Goal: Information Seeking & Learning: Learn about a topic

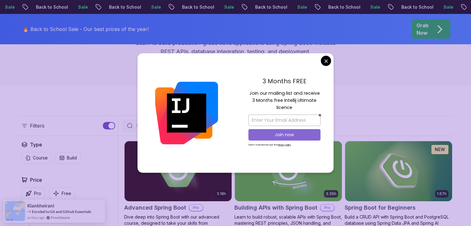
scroll to position [155, 0]
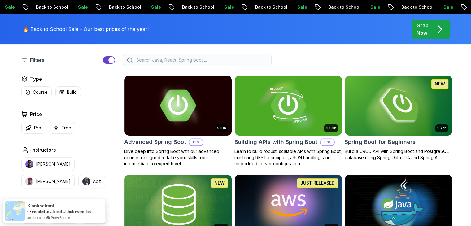
click at [66, 128] on p "Free" at bounding box center [67, 128] width 10 height 6
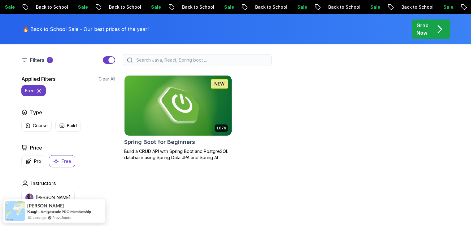
click at [180, 157] on p "Build a CRUD API with Spring Boot and PostgreSQL database using Spring Data JPA…" at bounding box center [178, 154] width 108 height 12
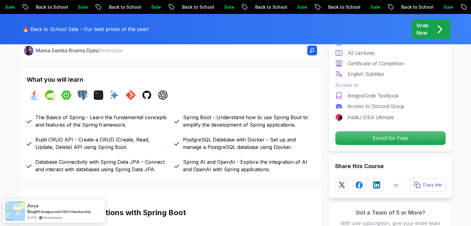
scroll to position [248, 0]
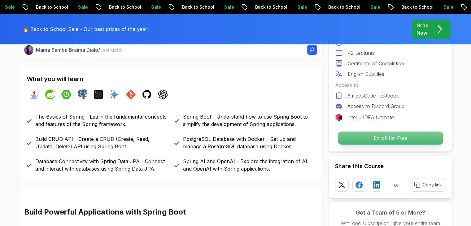
click at [377, 135] on p "Enroll for Free" at bounding box center [390, 137] width 105 height 13
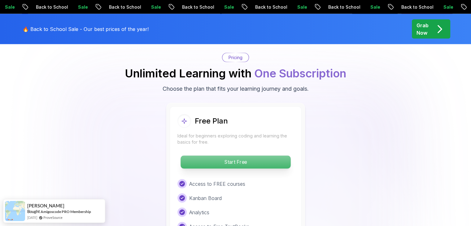
scroll to position [1257, 0]
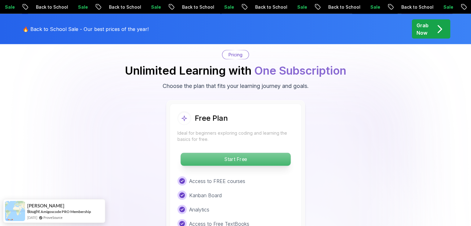
click at [240, 153] on p "Start Free" at bounding box center [235, 159] width 110 height 13
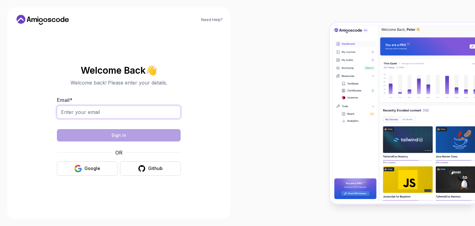
click at [94, 113] on input "Email *" at bounding box center [119, 112] width 124 height 13
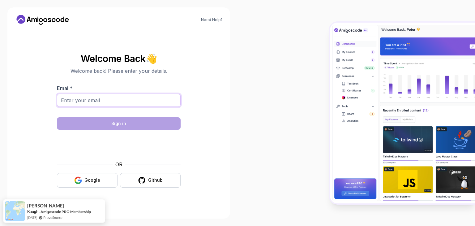
click at [107, 99] on input "Email *" at bounding box center [119, 100] width 124 height 13
type input "[EMAIL_ADDRESS][DOMAIN_NAME]"
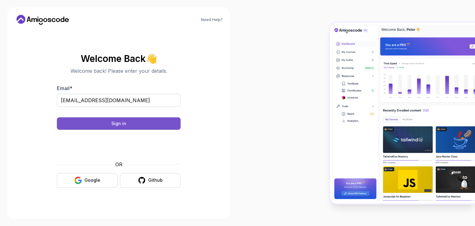
click at [122, 121] on div "Sign in" at bounding box center [118, 123] width 15 height 6
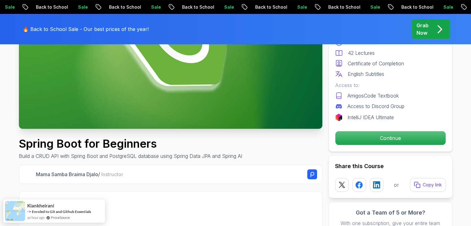
scroll to position [124, 0]
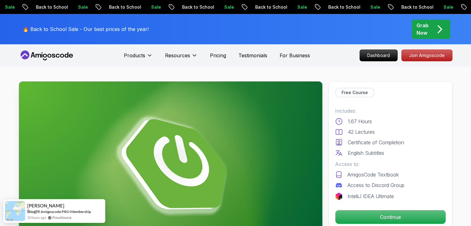
scroll to position [93, 0]
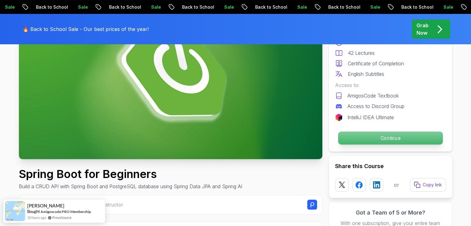
click at [353, 139] on p "Continue" at bounding box center [390, 137] width 105 height 13
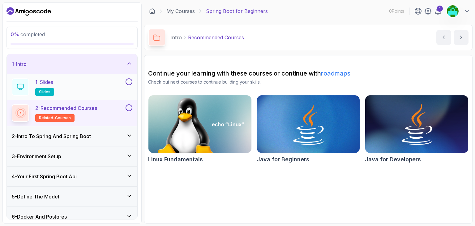
click at [130, 81] on button at bounding box center [129, 81] width 7 height 7
click at [91, 117] on h2 "2 - Recommended Courses related-courses" at bounding box center [66, 112] width 62 height 17
click at [129, 109] on button at bounding box center [129, 107] width 7 height 7
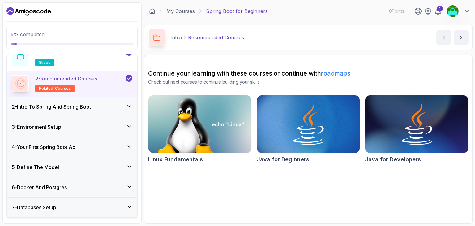
scroll to position [31, 0]
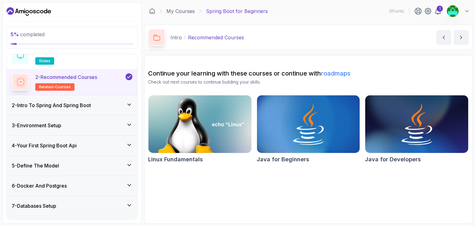
click at [117, 100] on div "2 - Intro To Spring And Spring Boot" at bounding box center [72, 105] width 131 height 20
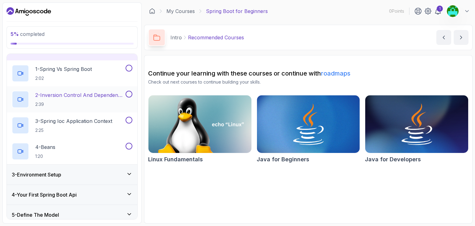
scroll to position [51, 0]
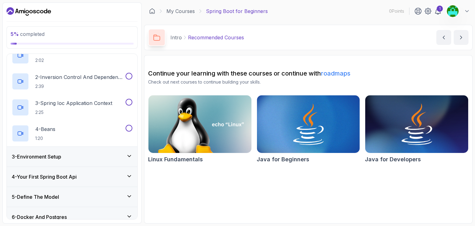
click at [74, 157] on div "3 - Environment Setup" at bounding box center [72, 156] width 121 height 7
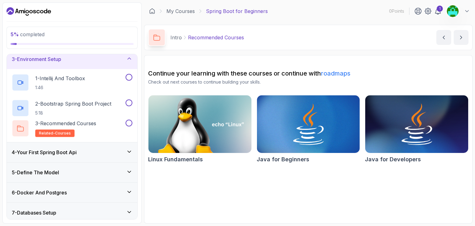
scroll to position [42, 0]
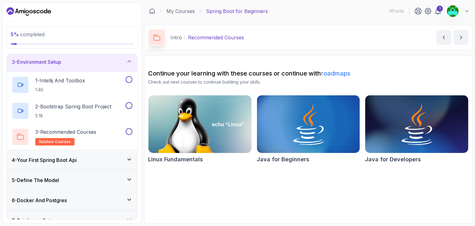
click at [90, 156] on div "4 - Your First Spring Boot Api" at bounding box center [72, 159] width 121 height 7
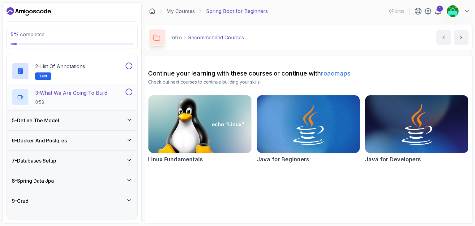
scroll to position [104, 0]
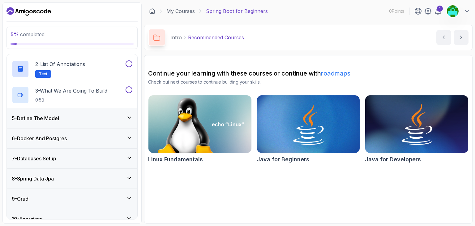
click at [82, 120] on div "5 - Define The Model" at bounding box center [72, 117] width 121 height 7
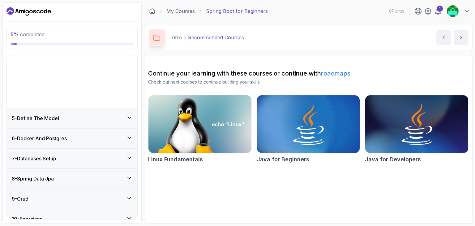
scroll to position [75, 0]
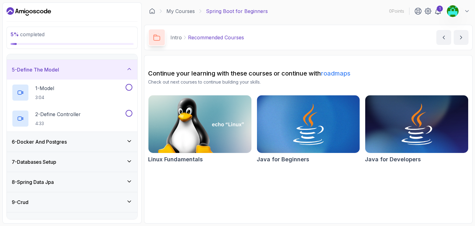
click at [74, 140] on div "6 - Docker And Postgres" at bounding box center [72, 141] width 121 height 7
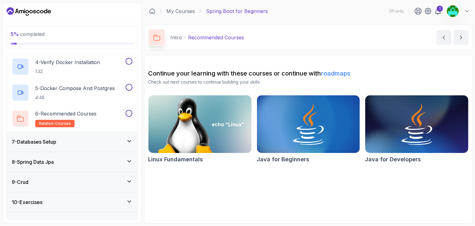
click at [74, 140] on div "7 - Databases Setup" at bounding box center [72, 141] width 121 height 7
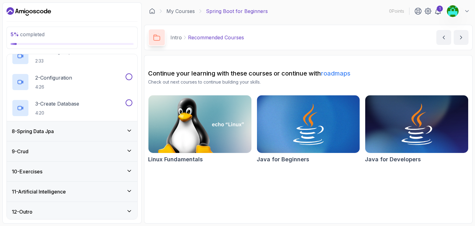
scroll to position [153, 0]
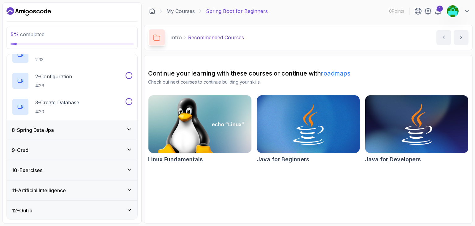
click at [47, 190] on h3 "11 - Artificial Intelligence" at bounding box center [39, 190] width 54 height 7
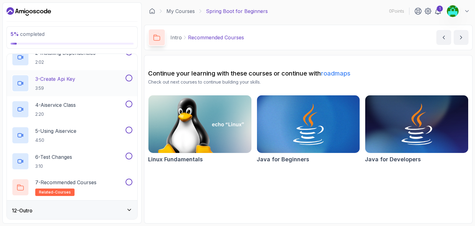
scroll to position [257, 0]
click at [46, 208] on div "12 - Outro" at bounding box center [72, 209] width 121 height 7
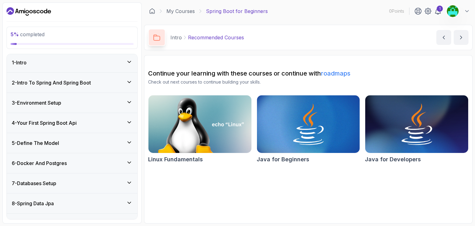
scroll to position [0, 0]
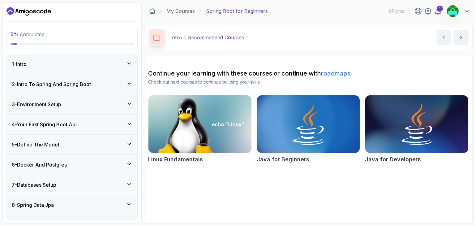
click at [120, 65] on div "1 - Intro" at bounding box center [72, 63] width 121 height 7
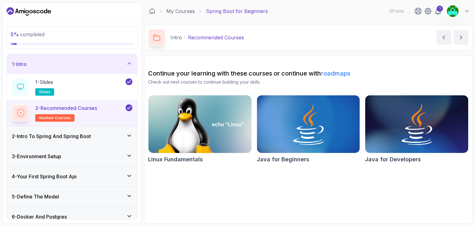
click at [91, 136] on h3 "2 - Intro To Spring And Spring Boot" at bounding box center [51, 135] width 79 height 7
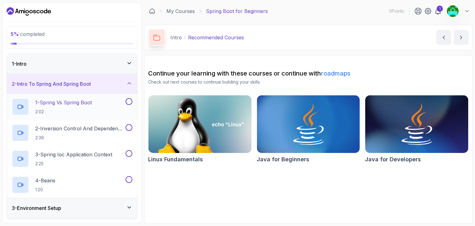
click at [92, 101] on p "1 - Spring Vs Spring Boot" at bounding box center [63, 102] width 57 height 7
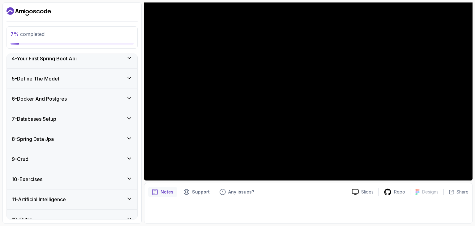
scroll to position [179, 0]
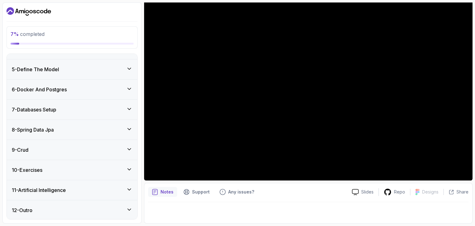
click at [90, 71] on div "5 - Define The Model" at bounding box center [72, 69] width 121 height 7
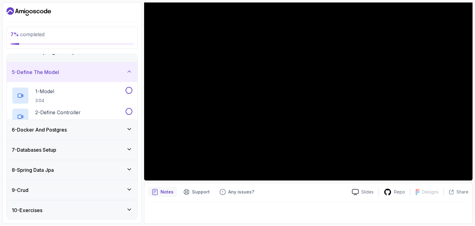
scroll to position [75, 0]
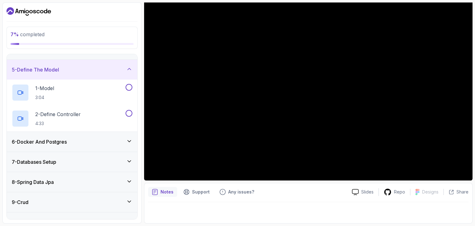
click at [61, 140] on h3 "6 - Docker And Postgres" at bounding box center [39, 141] width 55 height 7
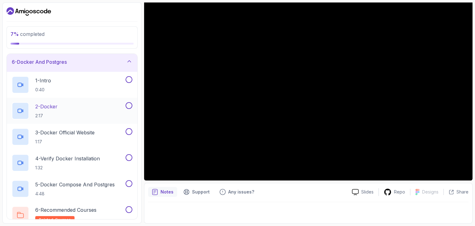
scroll to position [45, 0]
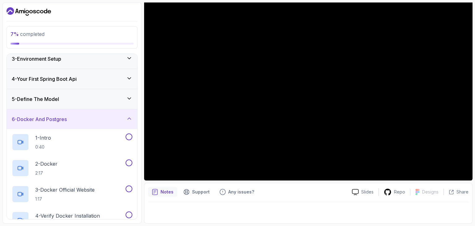
click at [68, 114] on div "6 - Docker And Postgres" at bounding box center [72, 119] width 131 height 20
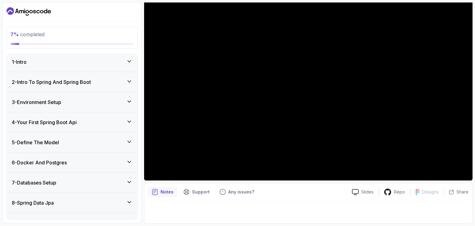
scroll to position [0, 0]
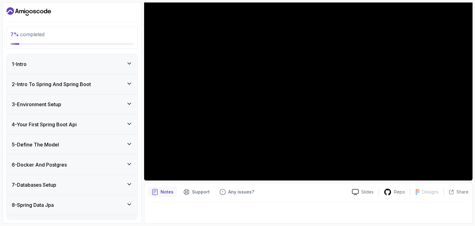
click at [120, 83] on div "2 - Intro To Spring And Spring Boot" at bounding box center [72, 83] width 121 height 7
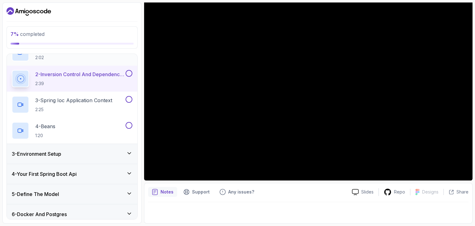
scroll to position [62, 0]
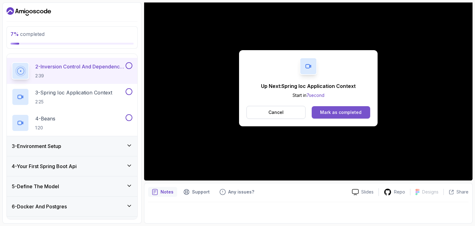
click at [333, 113] on div "Mark as completed" at bounding box center [340, 112] width 41 height 6
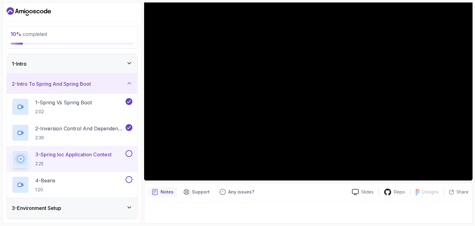
scroll to position [18, 0]
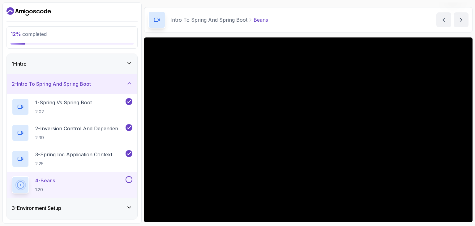
scroll to position [59, 0]
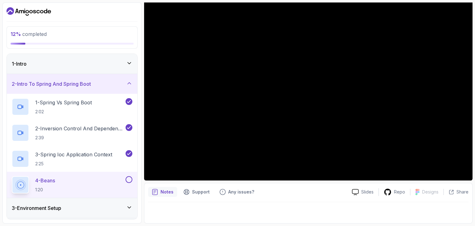
click at [282, 192] on div "Notes Support Any issues?" at bounding box center [247, 192] width 199 height 10
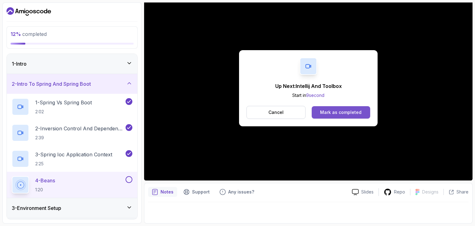
click at [342, 112] on div "Mark as completed" at bounding box center [340, 112] width 41 height 6
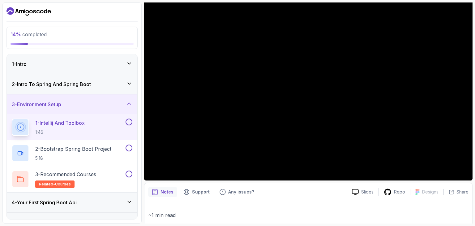
click at [118, 86] on div "2 - Intro To Spring And Spring Boot" at bounding box center [72, 83] width 121 height 7
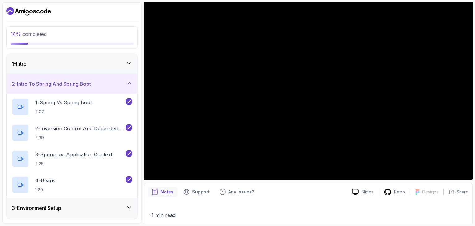
click at [118, 86] on div "2 - Intro To Spring And Spring Boot" at bounding box center [72, 83] width 121 height 7
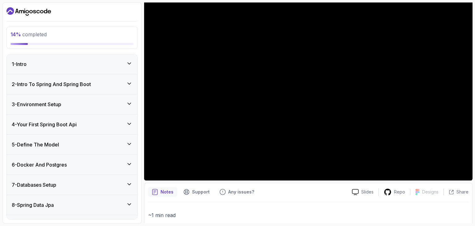
click at [312, 191] on div "Notes Support Any issues?" at bounding box center [247, 192] width 199 height 10
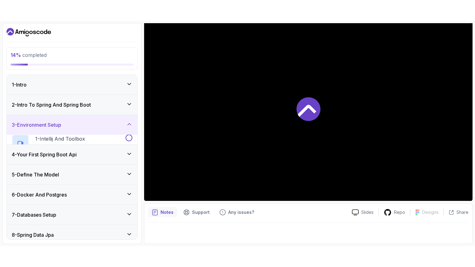
scroll to position [59, 0]
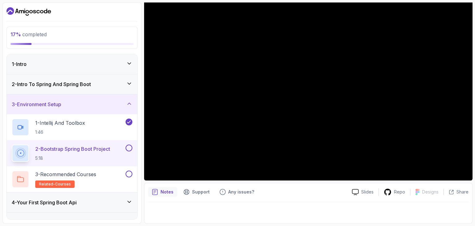
click at [158, 209] on div at bounding box center [308, 210] width 321 height 17
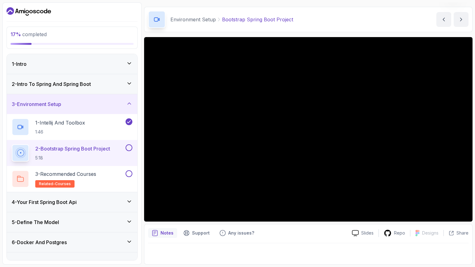
scroll to position [18, 0]
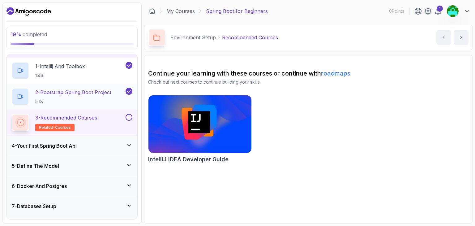
scroll to position [62, 0]
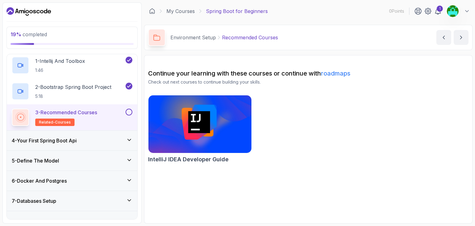
click at [130, 115] on button "3 - Recommended Courses related-courses" at bounding box center [72, 117] width 121 height 17
click at [129, 111] on button at bounding box center [129, 112] width 7 height 7
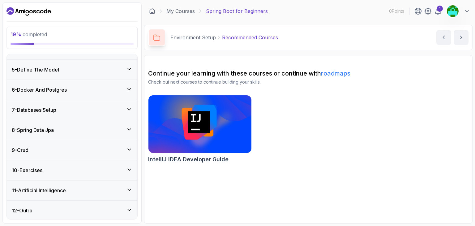
scroll to position [60, 0]
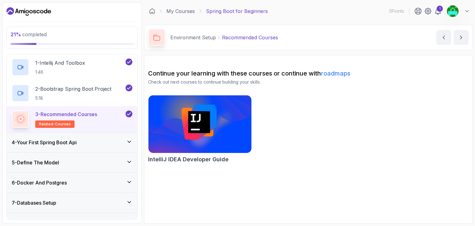
click at [127, 142] on icon at bounding box center [129, 142] width 6 height 6
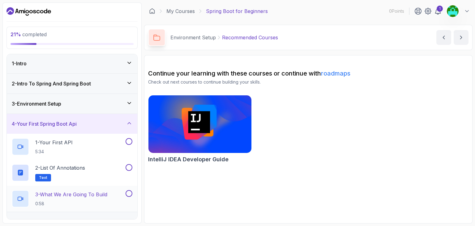
scroll to position [0, 0]
click at [125, 101] on div "3 - Environment Setup" at bounding box center [72, 104] width 121 height 7
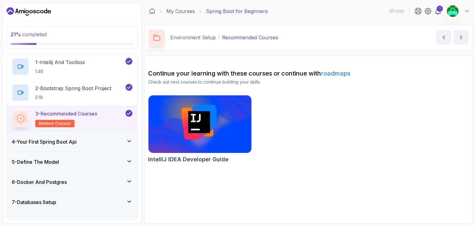
scroll to position [62, 0]
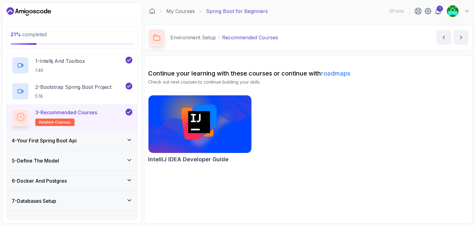
click at [85, 140] on div "4 - Your First Spring Boot Api" at bounding box center [72, 140] width 121 height 7
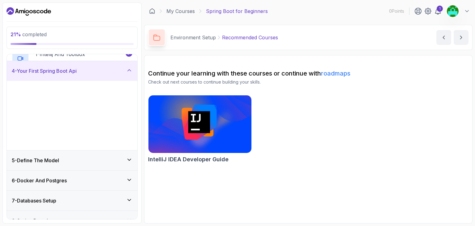
scroll to position [62, 0]
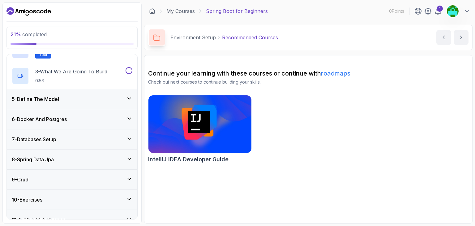
click at [97, 101] on div "5 - Define The Model" at bounding box center [72, 98] width 121 height 7
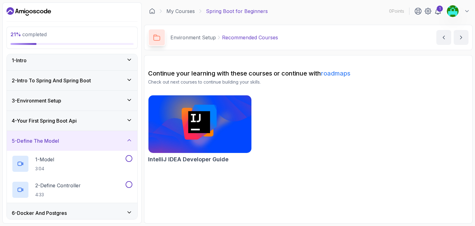
scroll to position [3, 0]
click at [95, 121] on div "4 - Your First Spring Boot Api" at bounding box center [72, 121] width 121 height 7
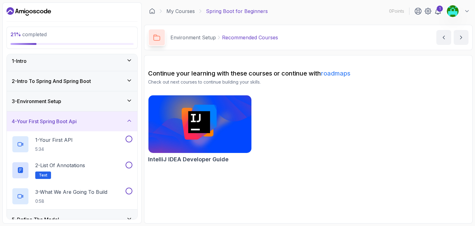
click at [104, 104] on div "3 - Environment Setup" at bounding box center [72, 101] width 131 height 20
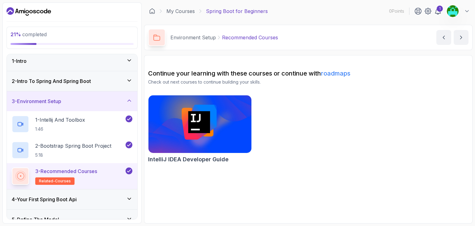
click at [104, 104] on div "3 - Environment Setup" at bounding box center [72, 101] width 131 height 20
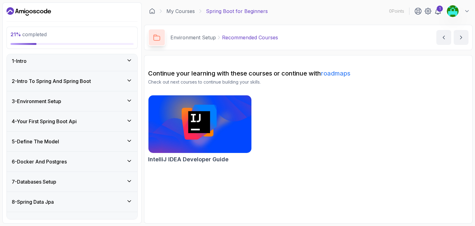
click at [85, 122] on div "4 - Your First Spring Boot Api" at bounding box center [72, 121] width 121 height 7
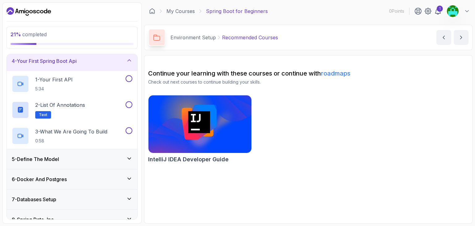
scroll to position [65, 0]
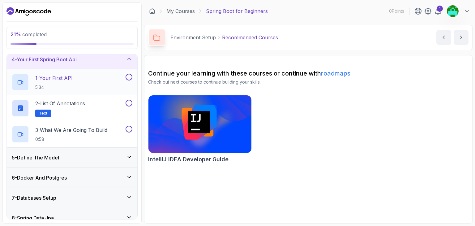
click at [97, 81] on div "1 - Your First API 5:34" at bounding box center [68, 82] width 113 height 17
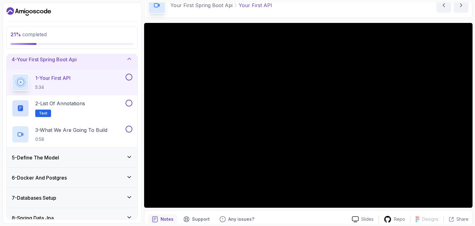
scroll to position [31, 0]
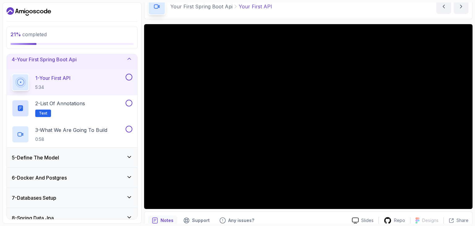
click at [131, 79] on div at bounding box center [128, 77] width 8 height 7
click at [130, 102] on button at bounding box center [129, 103] width 7 height 7
click at [130, 128] on button at bounding box center [129, 129] width 7 height 7
click at [129, 102] on button at bounding box center [129, 103] width 7 height 7
click at [129, 77] on button at bounding box center [129, 77] width 7 height 7
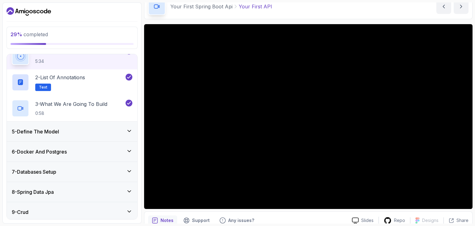
click at [112, 135] on div "5 - Define The Model" at bounding box center [72, 132] width 131 height 20
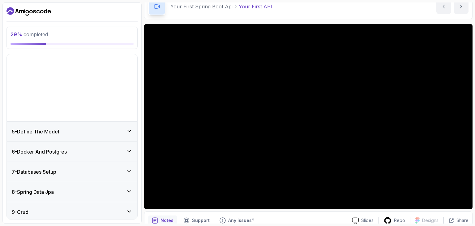
scroll to position [75, 0]
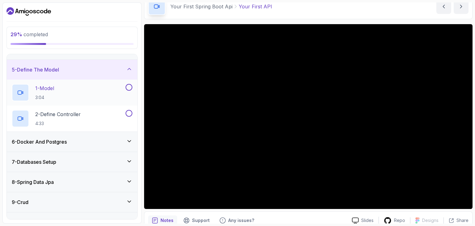
click at [129, 88] on button at bounding box center [129, 87] width 7 height 7
click at [41, 88] on p "1 - Model" at bounding box center [44, 87] width 19 height 7
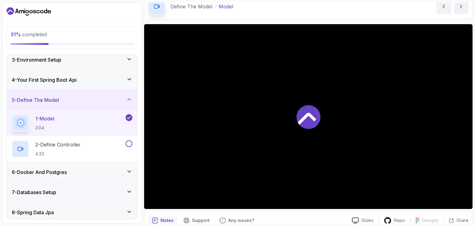
scroll to position [44, 0]
click at [132, 145] on button at bounding box center [129, 144] width 7 height 7
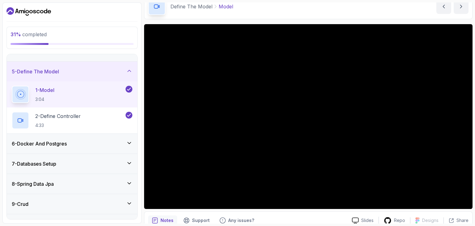
scroll to position [75, 0]
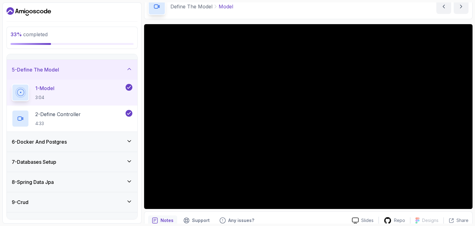
click at [64, 141] on h3 "6 - Docker And Postgres" at bounding box center [39, 141] width 55 height 7
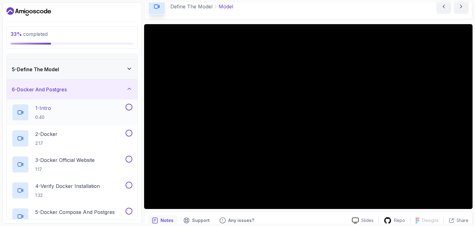
click at [51, 108] on p "1 - Intro" at bounding box center [43, 107] width 16 height 7
